Goal: Task Accomplishment & Management: Use online tool/utility

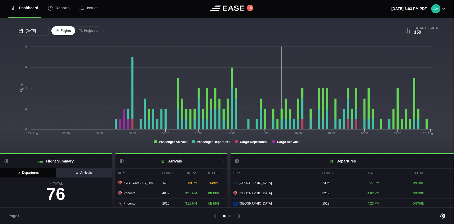
click at [84, 173] on button "Arrivals" at bounding box center [84, 173] width 56 height 9
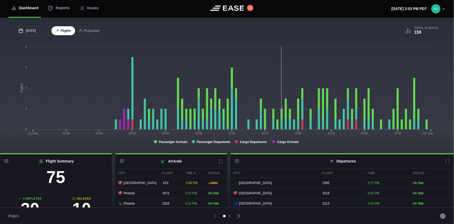
scroll to position [53, 0]
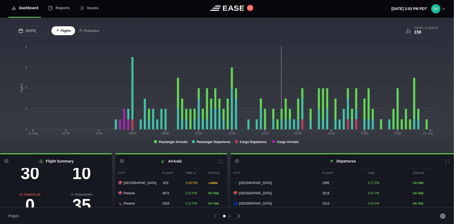
click at [79, 173] on h3 "10" at bounding box center [82, 173] width 52 height 17
select select "passenger"
select select "DELAYED"
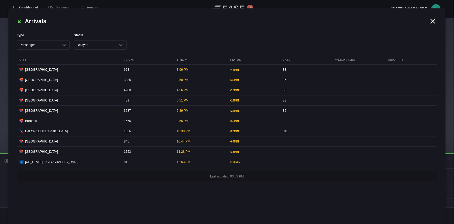
click at [435, 21] on icon at bounding box center [433, 21] width 8 height 8
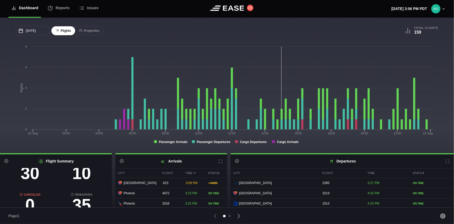
click at [219, 162] on icon at bounding box center [220, 162] width 4 height 4
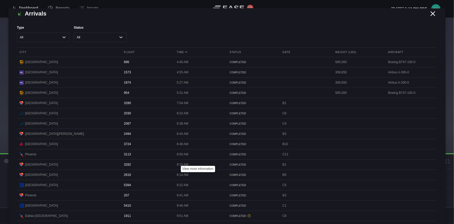
scroll to position [0, 0]
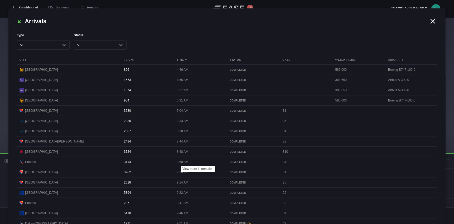
click at [429, 23] on icon at bounding box center [433, 21] width 8 height 8
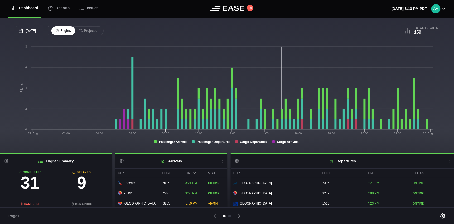
scroll to position [34, 0]
click at [81, 186] on h3 "9" at bounding box center [82, 192] width 52 height 17
select select "passenger"
select select "DELAYED"
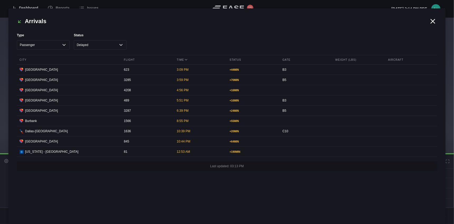
click at [434, 19] on icon at bounding box center [433, 21] width 4 height 4
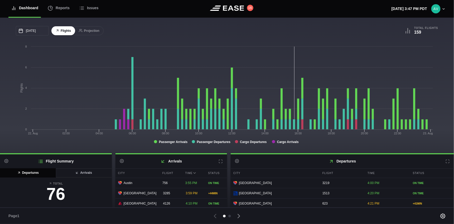
click at [167, 27] on div "[DATE] [PERSON_NAME] Wed Thu Fri Sat 27 28 29 30 [DATE] 1 2 3 4 5 6 7 8 9 10 11…" at bounding box center [121, 30] width 211 height 9
